Goal: Information Seeking & Learning: Check status

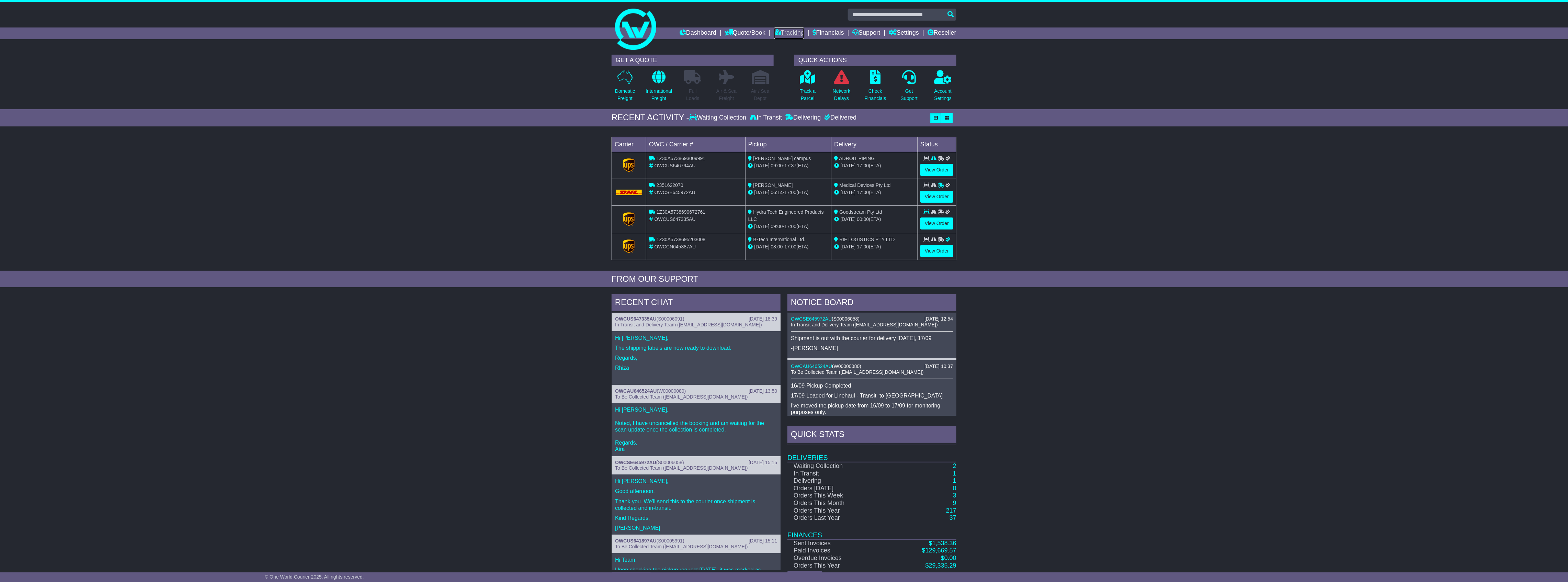
click at [782, 29] on link "Tracking" at bounding box center [789, 33] width 30 height 12
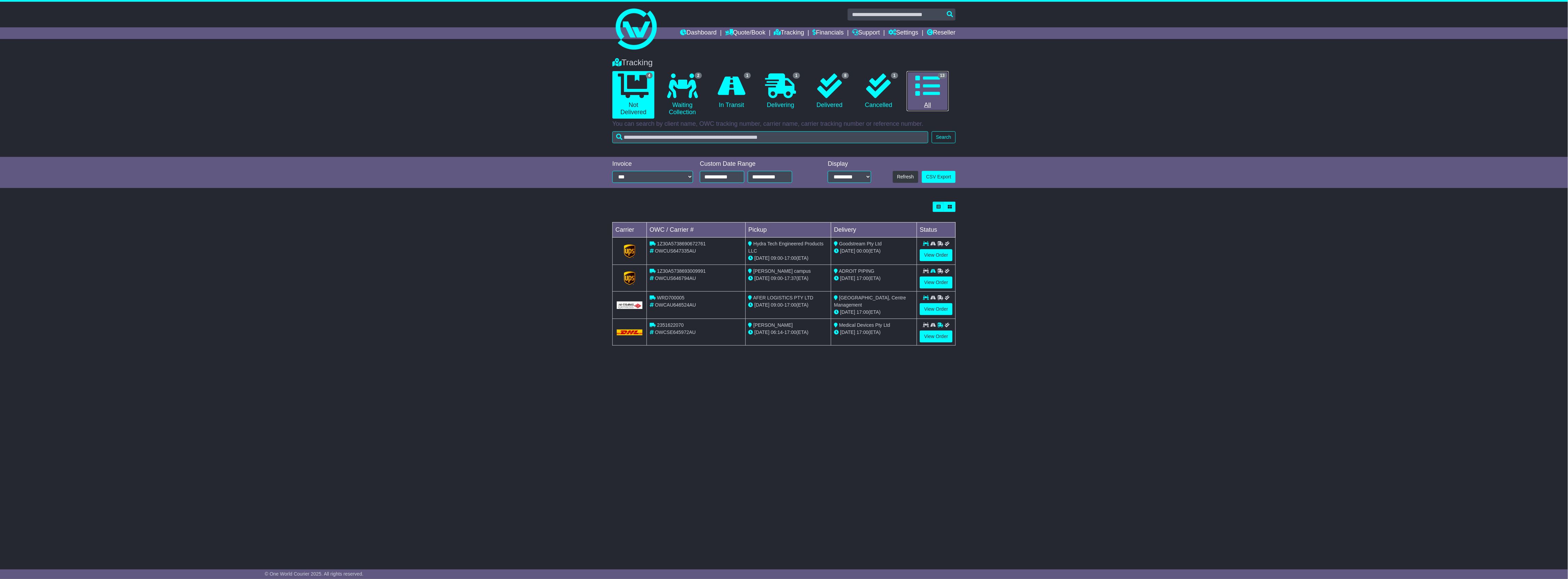
click at [926, 105] on link "13 All" at bounding box center [928, 91] width 42 height 40
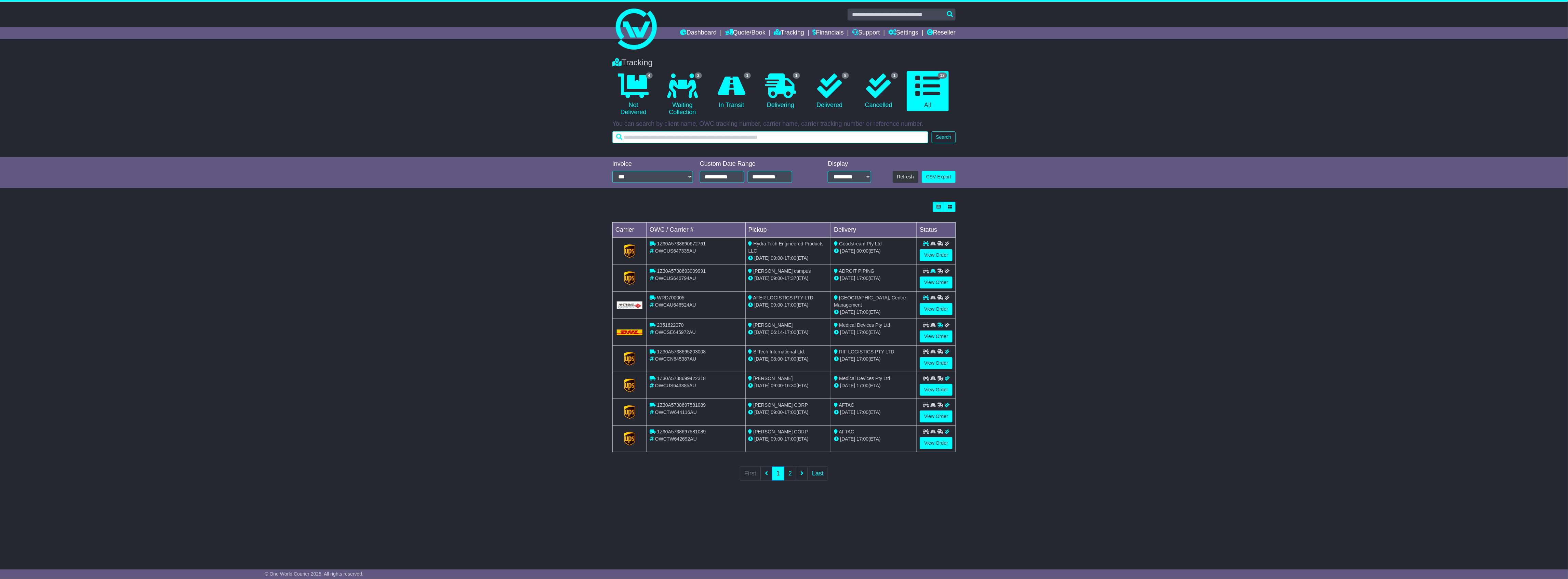
click at [864, 137] on input "text" at bounding box center [770, 137] width 316 height 12
type input "******"
click at [946, 142] on button "Search" at bounding box center [943, 137] width 24 height 12
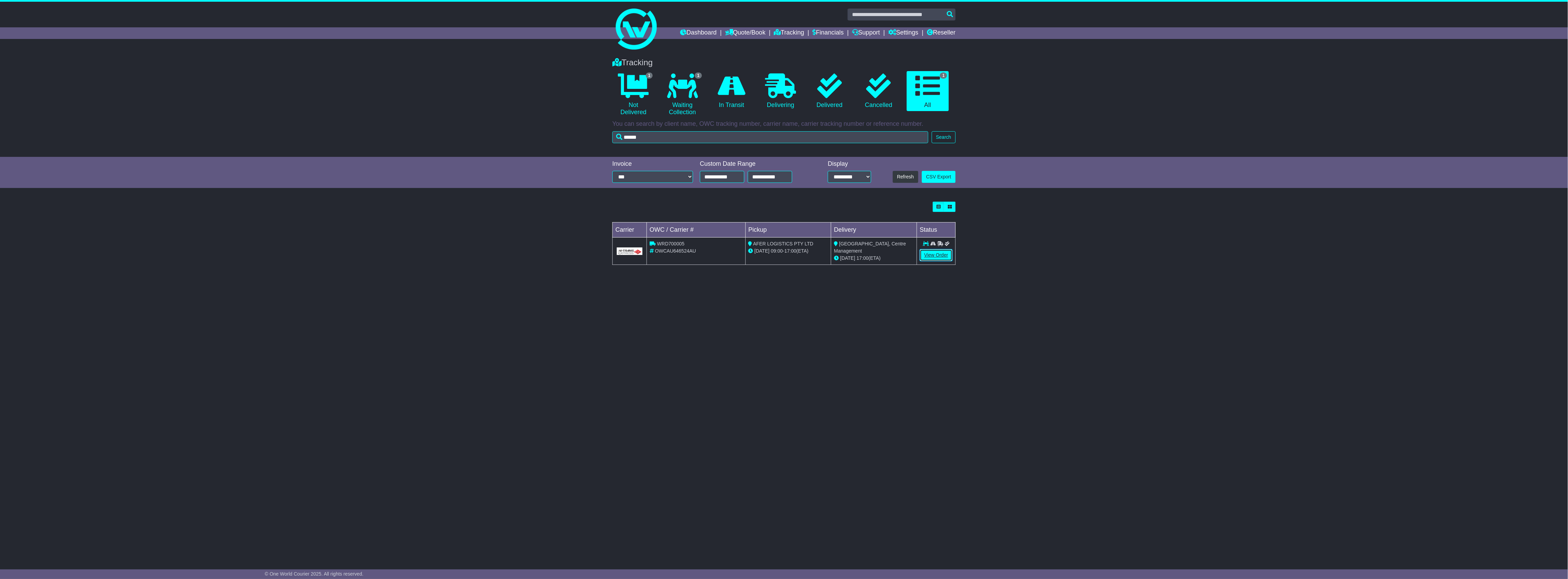
click at [936, 251] on link "View Order" at bounding box center [936, 255] width 33 height 12
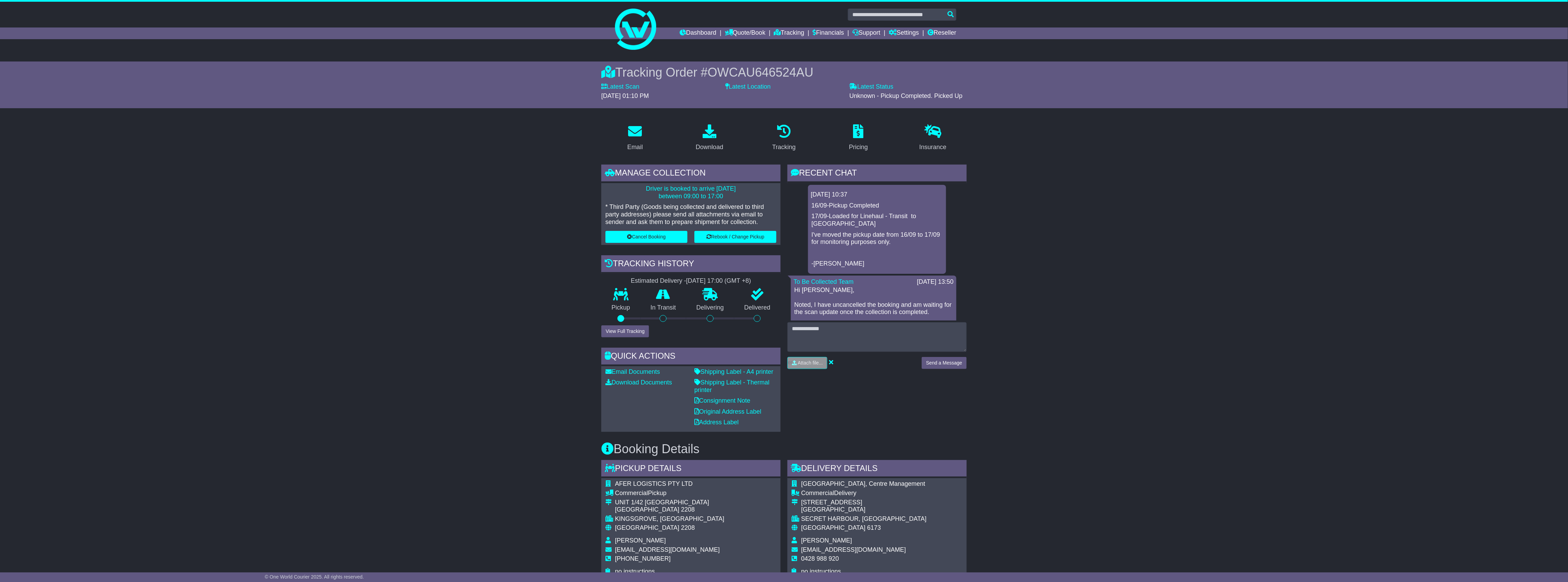
click at [763, 73] on span "OWCAU646524AU" at bounding box center [760, 72] width 106 height 14
copy span "OWCAU646524AU"
click at [971, 429] on div "Email Download Tracking Pricing Insurance" at bounding box center [784, 526] width 1568 height 816
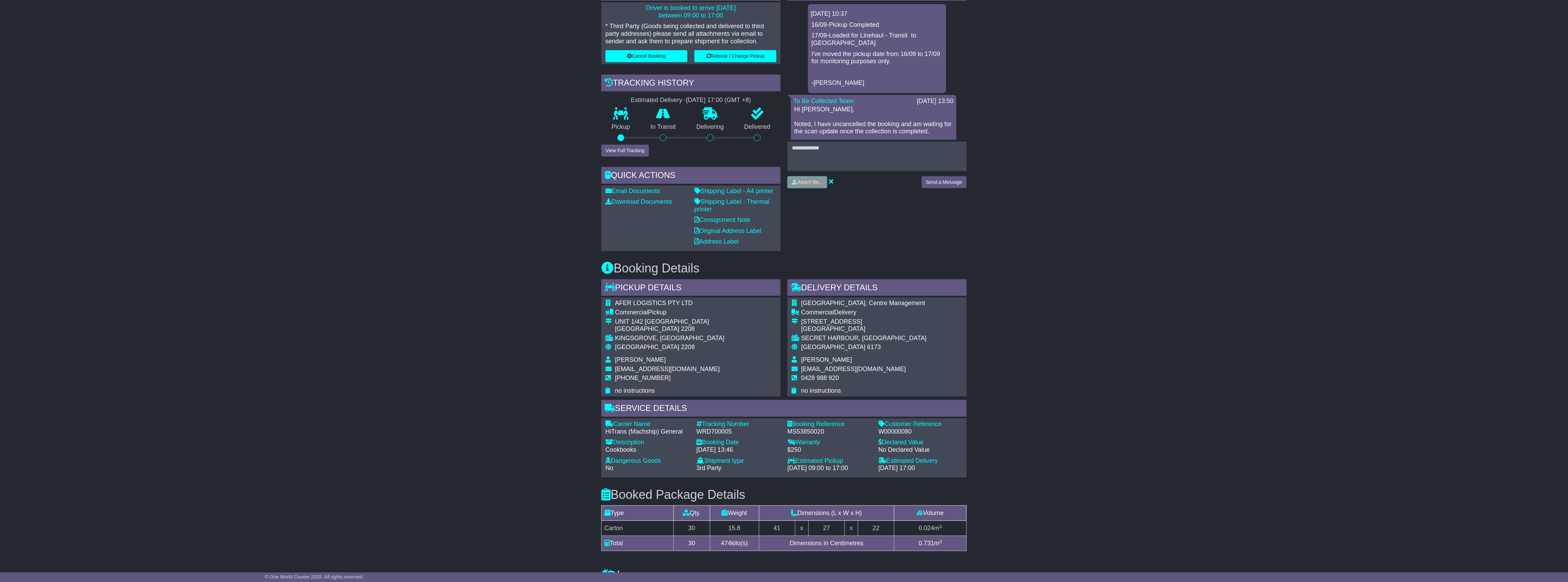
scroll to position [183, 0]
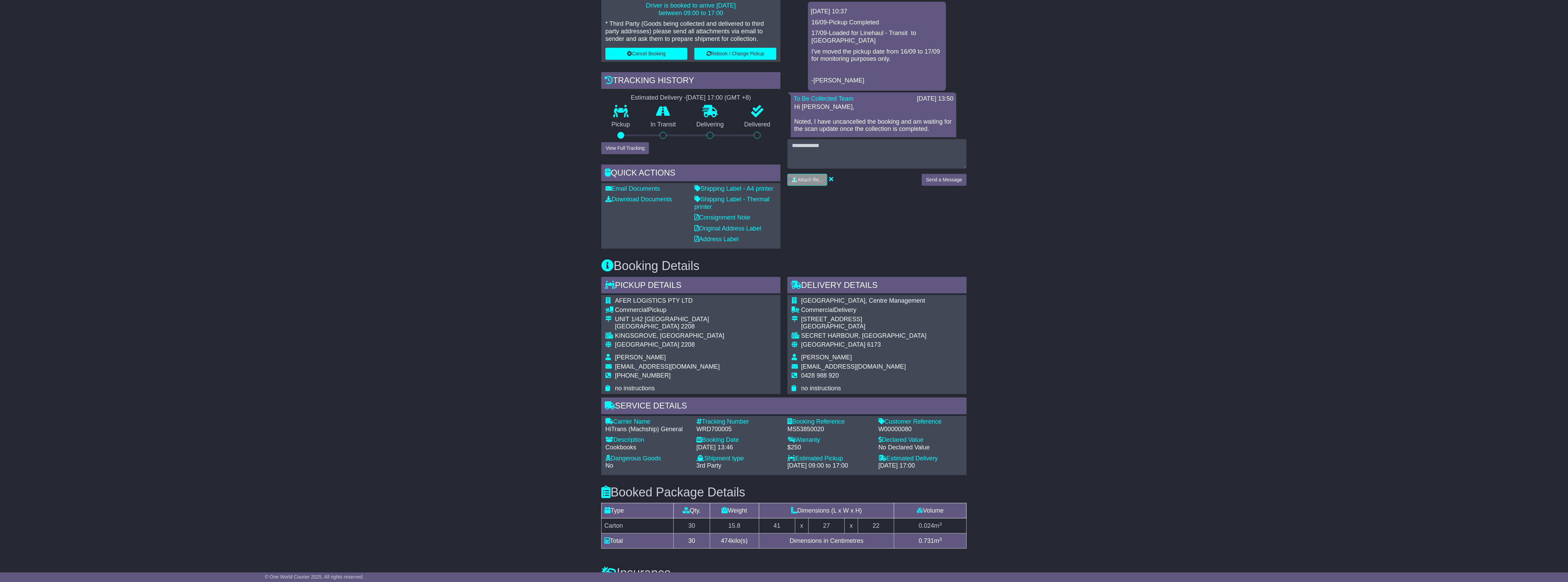
drag, startPoint x: 734, startPoint y: 427, endPoint x: 693, endPoint y: 421, distance: 41.4
click at [690, 421] on div "Carrier Name - HiTrans (Machship) General Description - Cookbooks Tracking Numb…" at bounding box center [784, 446] width 364 height 55
click at [1101, 408] on div "Email Download Tracking Pricing Insurance" at bounding box center [784, 343] width 1568 height 816
click at [1061, 378] on div "Email Download Tracking Pricing Insurance" at bounding box center [784, 343] width 1568 height 816
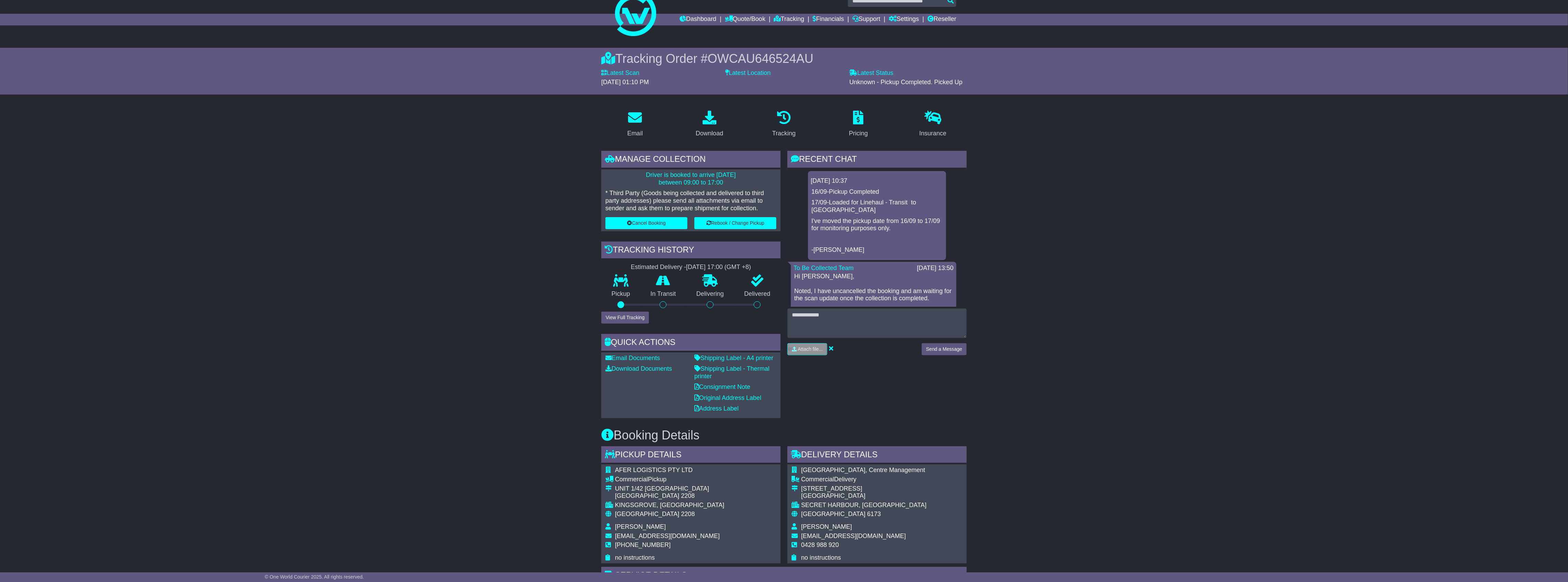
scroll to position [0, 0]
